Goal: Task Accomplishment & Management: Complete application form

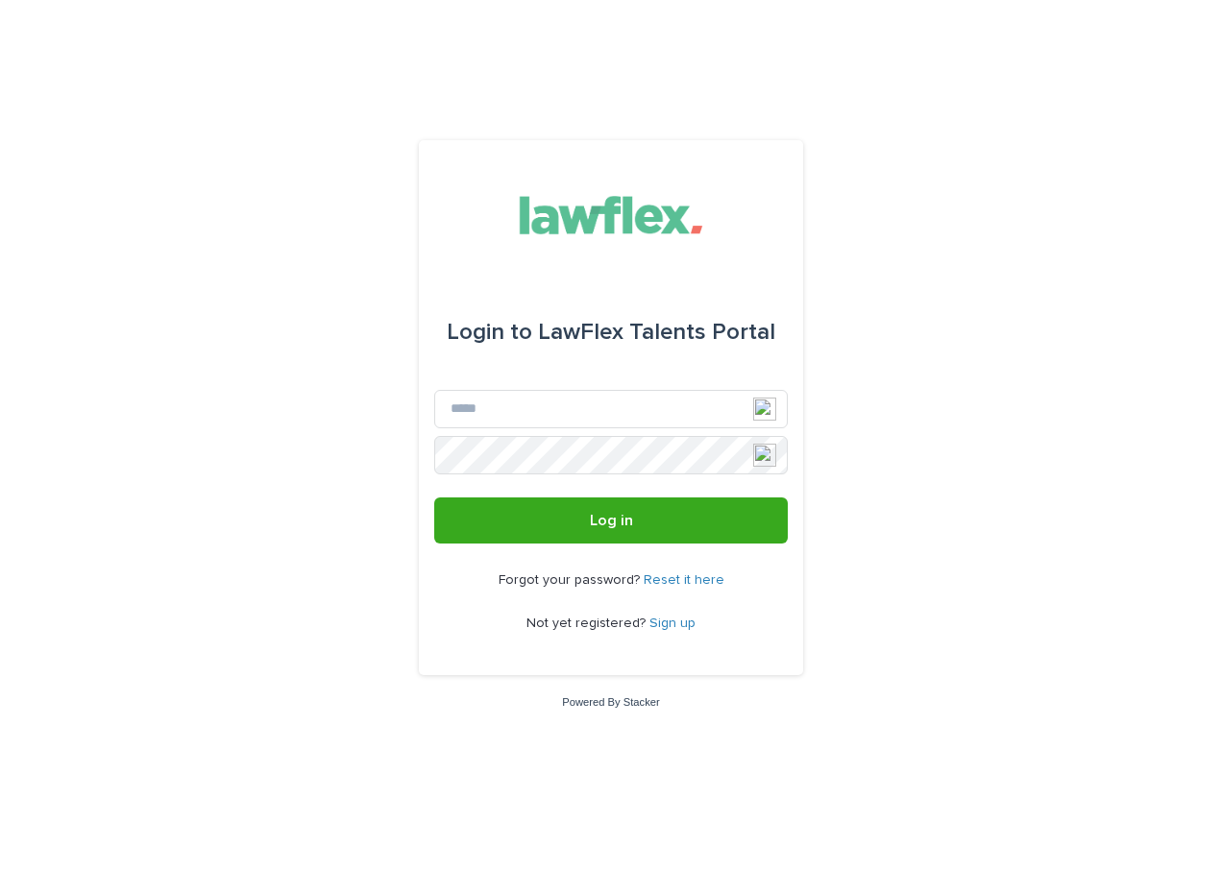
click at [665, 622] on link "Sign up" at bounding box center [673, 623] width 46 height 13
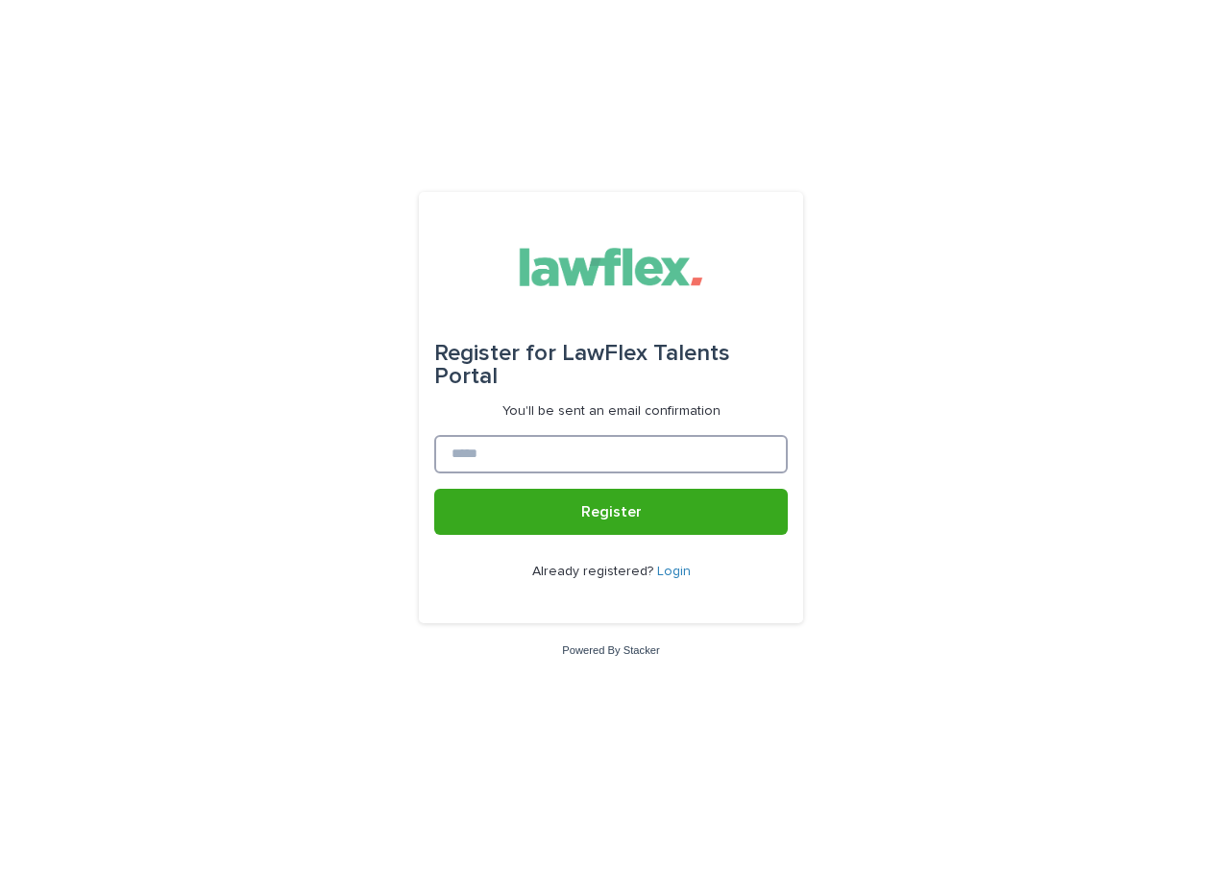
click at [484, 457] on input at bounding box center [611, 454] width 354 height 38
type input "*"
type input "**********"
click at [272, 547] on div "**********" at bounding box center [611, 435] width 1222 height 870
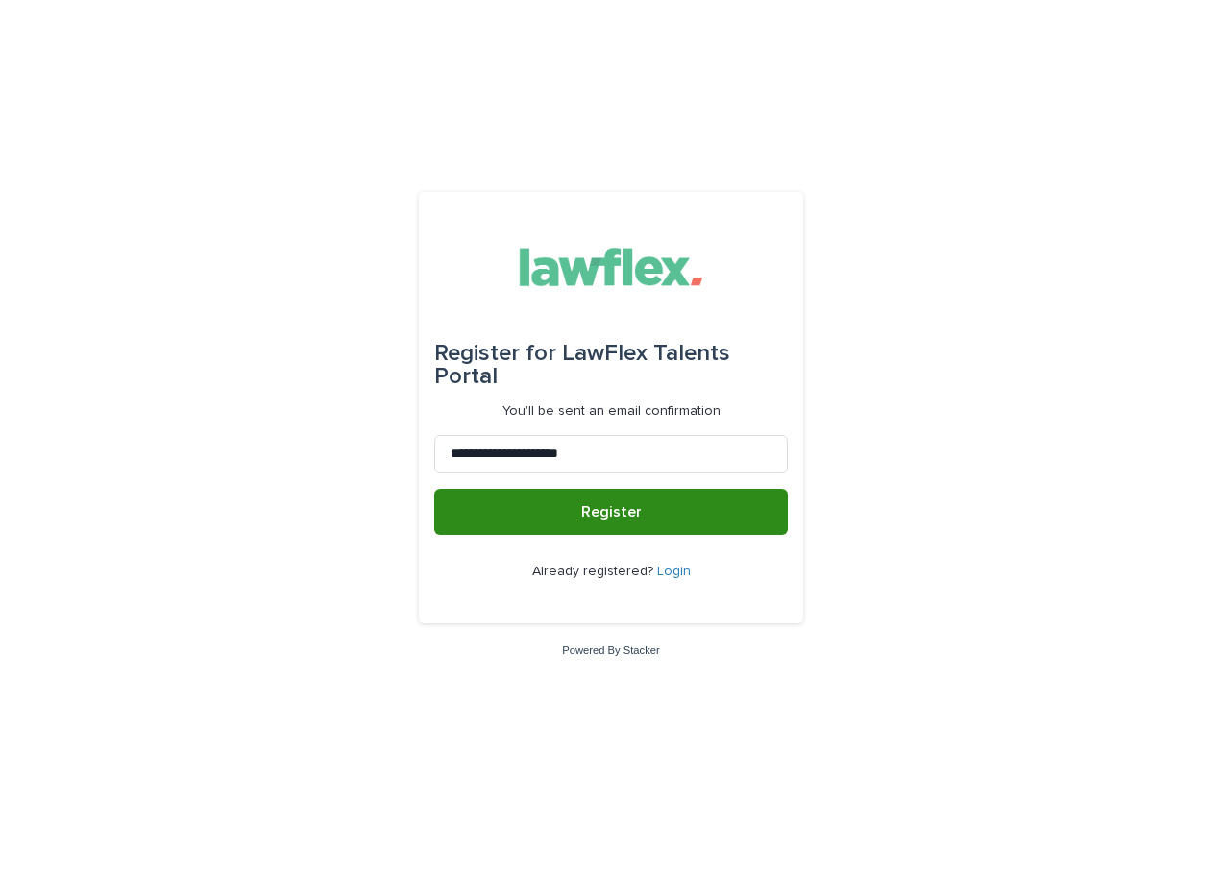
click at [609, 514] on span "Register" at bounding box center [611, 511] width 61 height 15
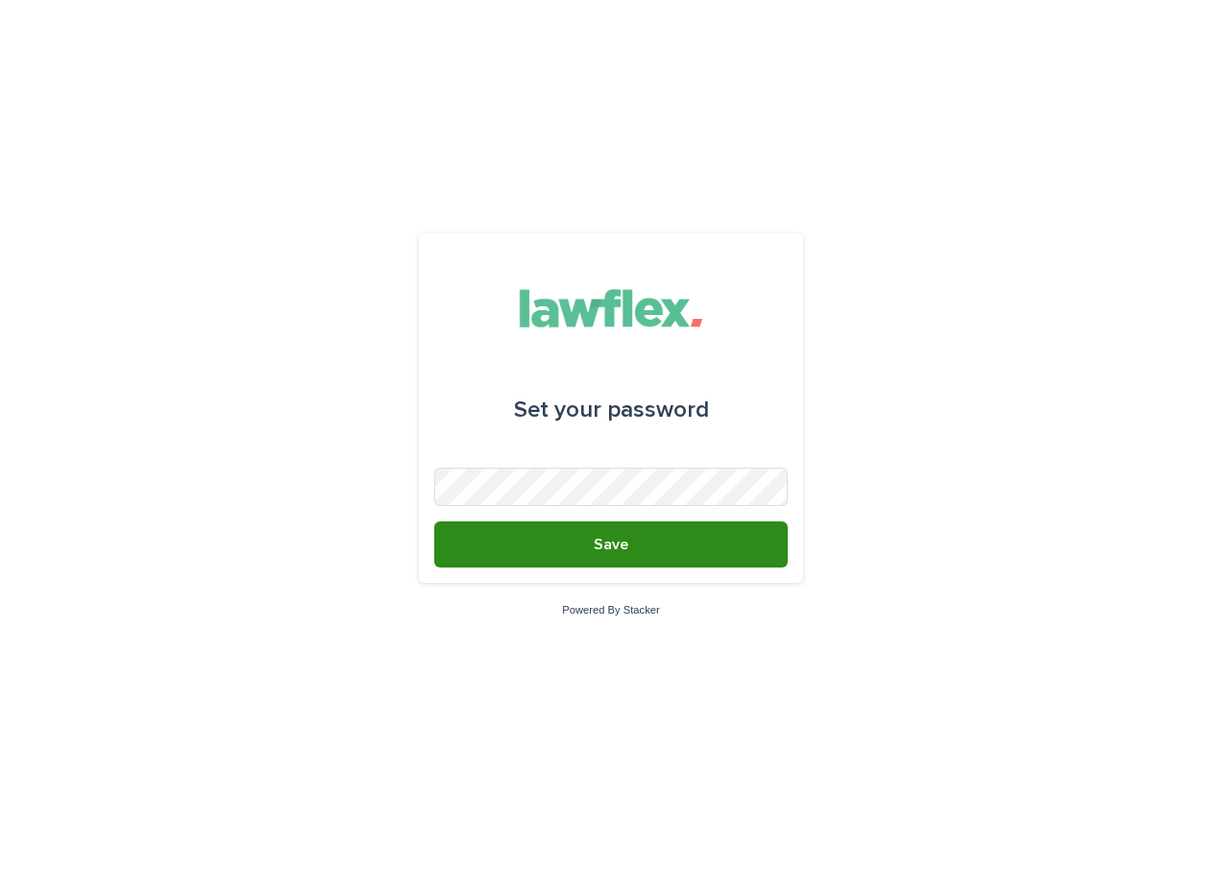
click at [599, 541] on span "Save" at bounding box center [611, 544] width 35 height 15
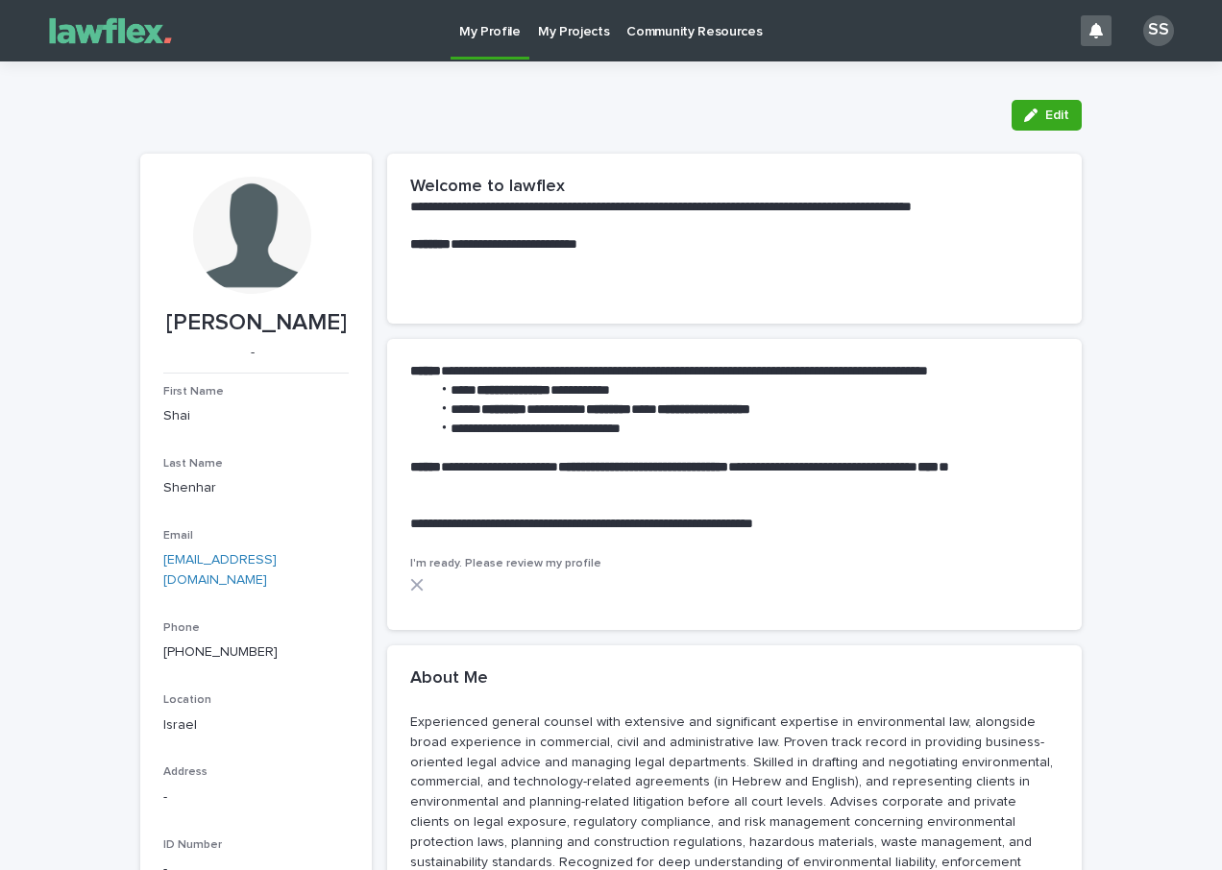
click at [577, 27] on p "My Projects" at bounding box center [574, 20] width 72 height 40
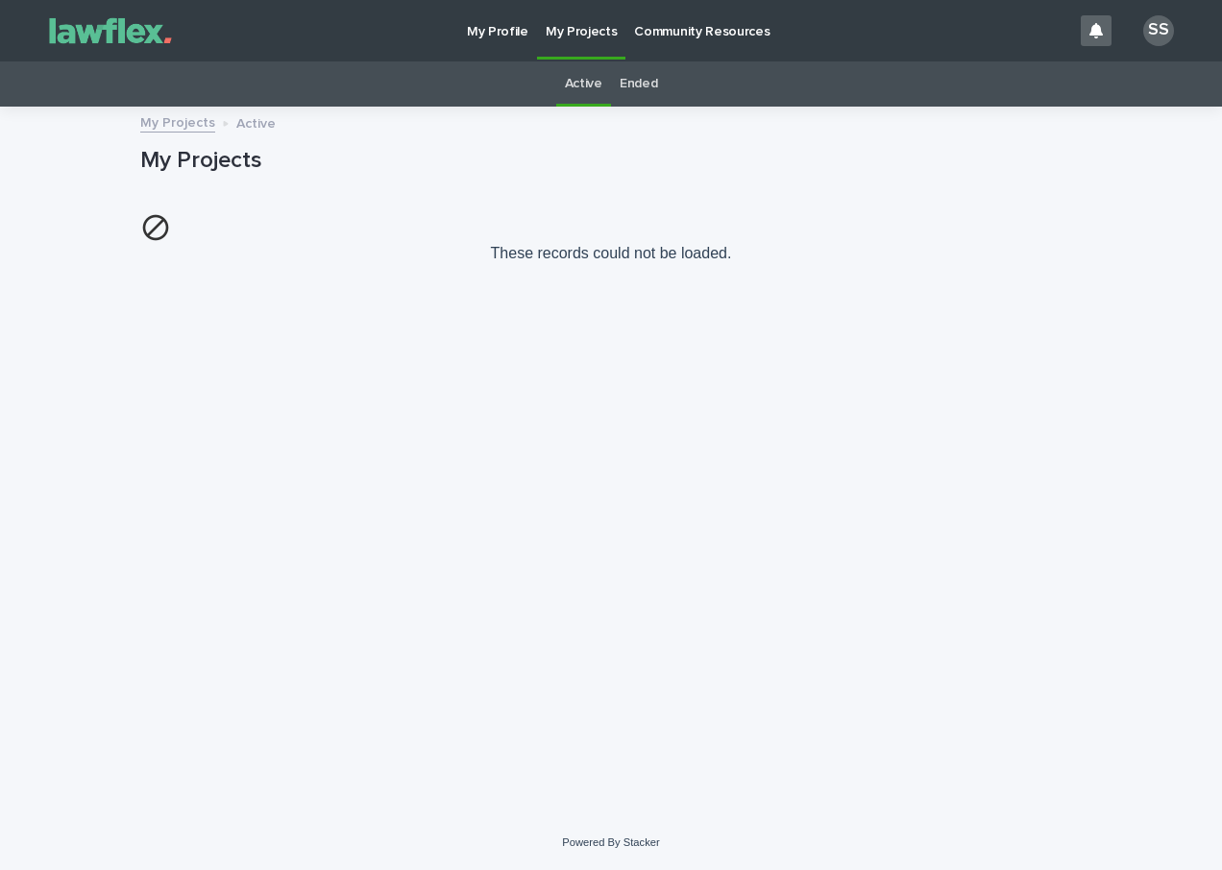
click at [655, 31] on p "Community Resources" at bounding box center [701, 20] width 135 height 40
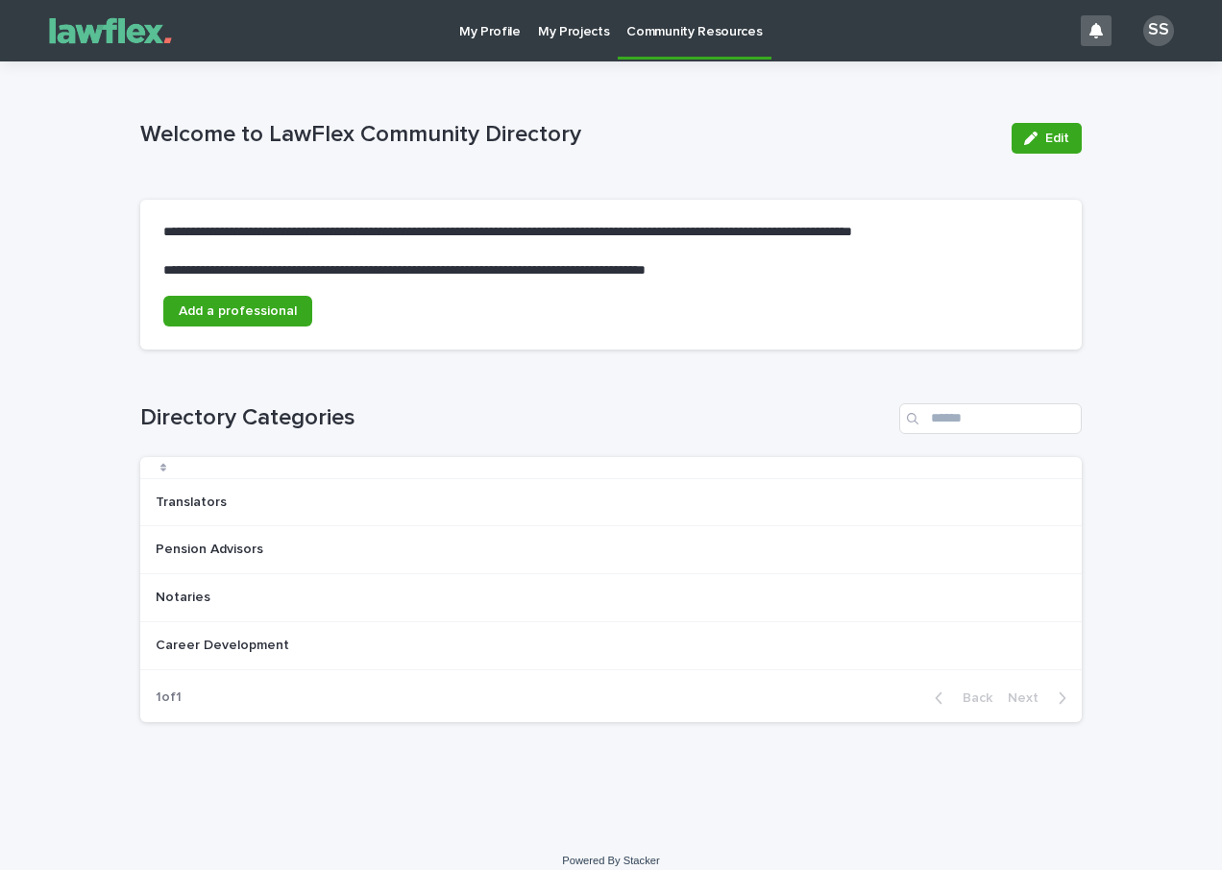
click at [575, 33] on p "My Projects" at bounding box center [574, 20] width 72 height 40
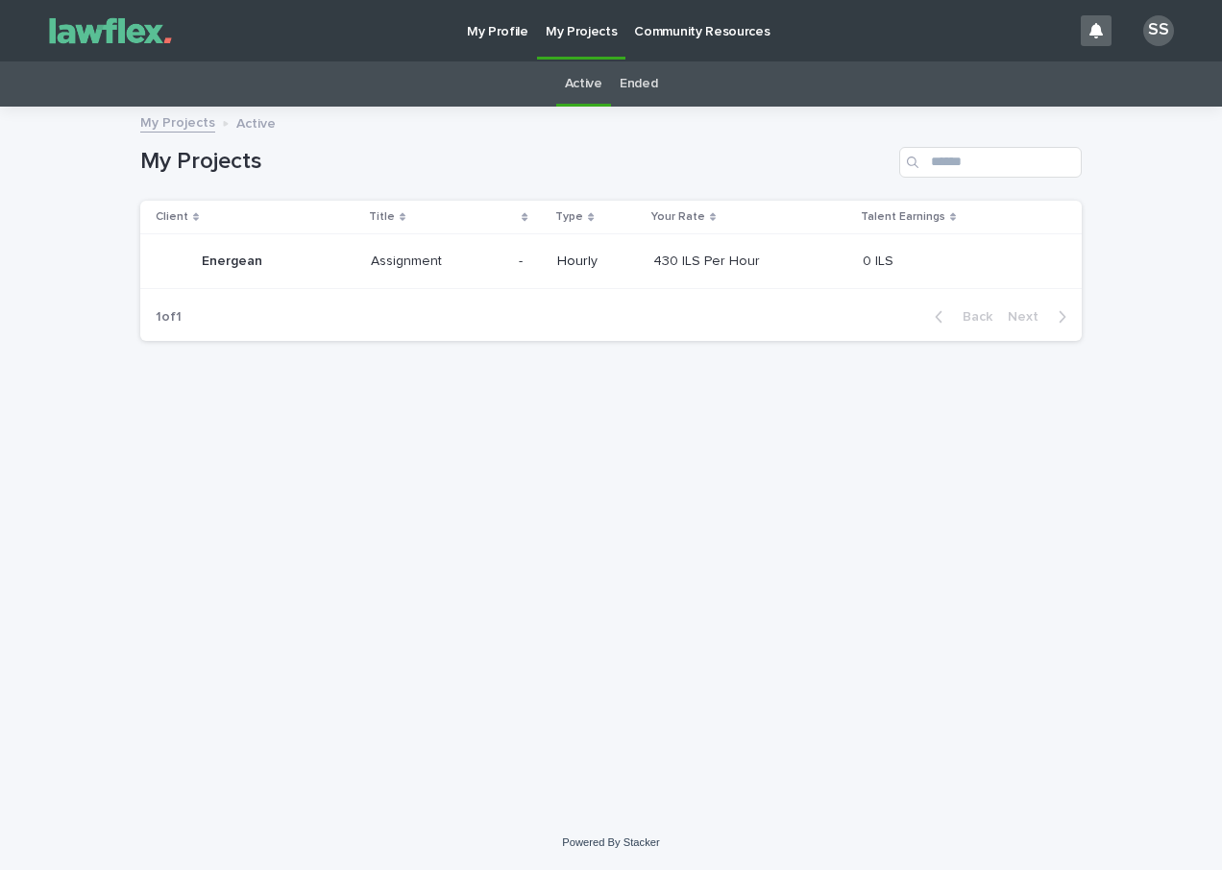
click at [515, 31] on p "My Profile" at bounding box center [497, 20] width 61 height 40
